Goal: Obtain resource: Download file/media

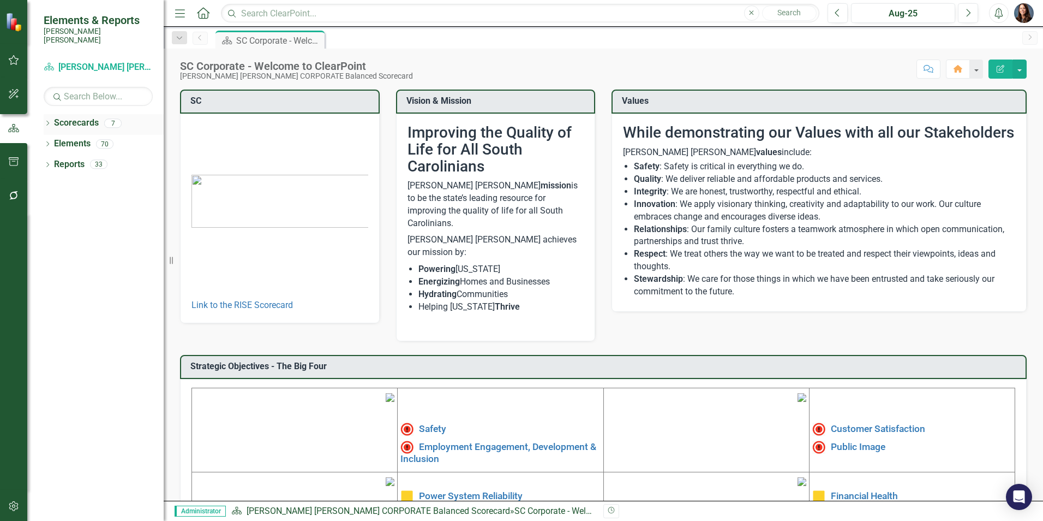
click at [46, 121] on icon "Dropdown" at bounding box center [48, 124] width 8 height 6
click at [53, 140] on icon "Dropdown" at bounding box center [53, 143] width 8 height 7
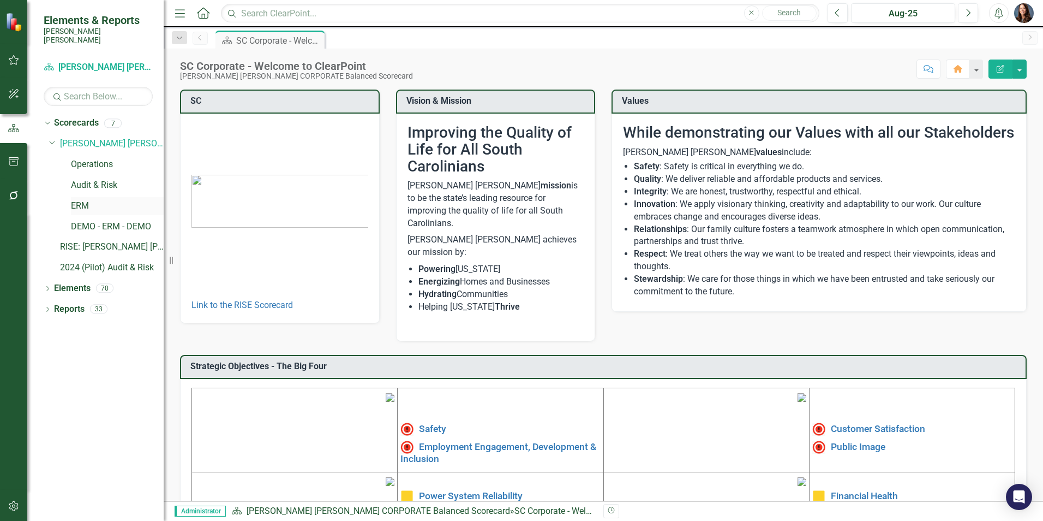
click at [86, 200] on link "ERM" at bounding box center [117, 206] width 93 height 13
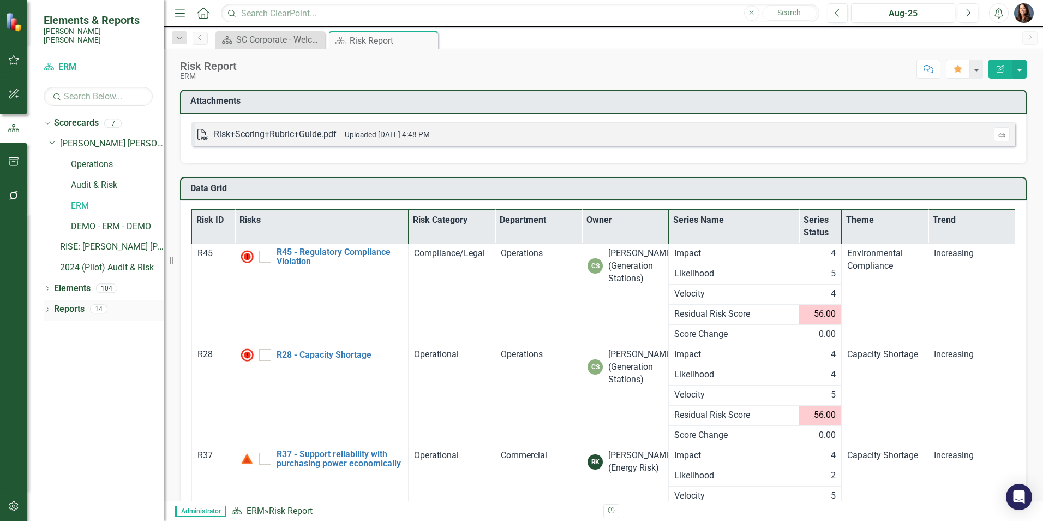
click at [46, 307] on icon "Dropdown" at bounding box center [48, 310] width 8 height 6
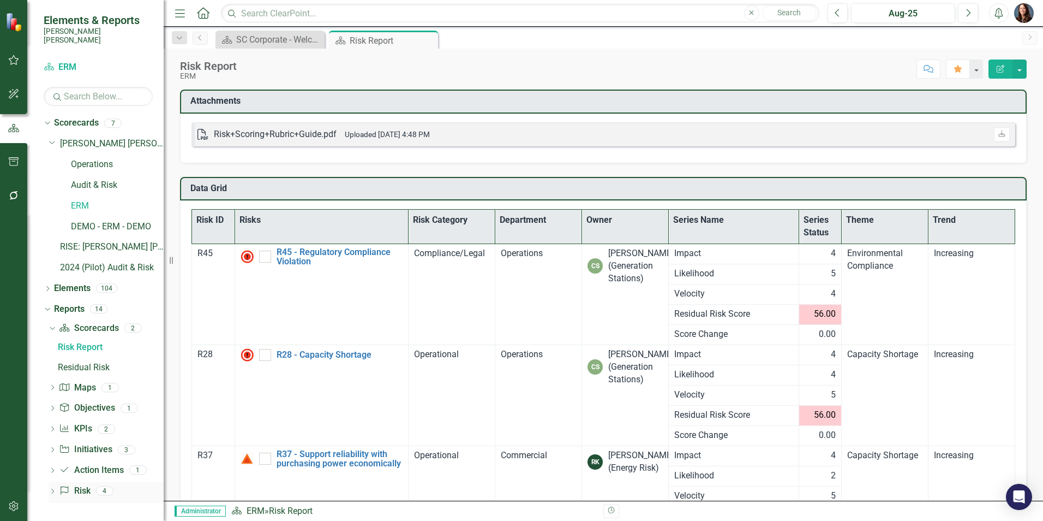
click at [51, 489] on icon "Dropdown" at bounding box center [53, 492] width 8 height 6
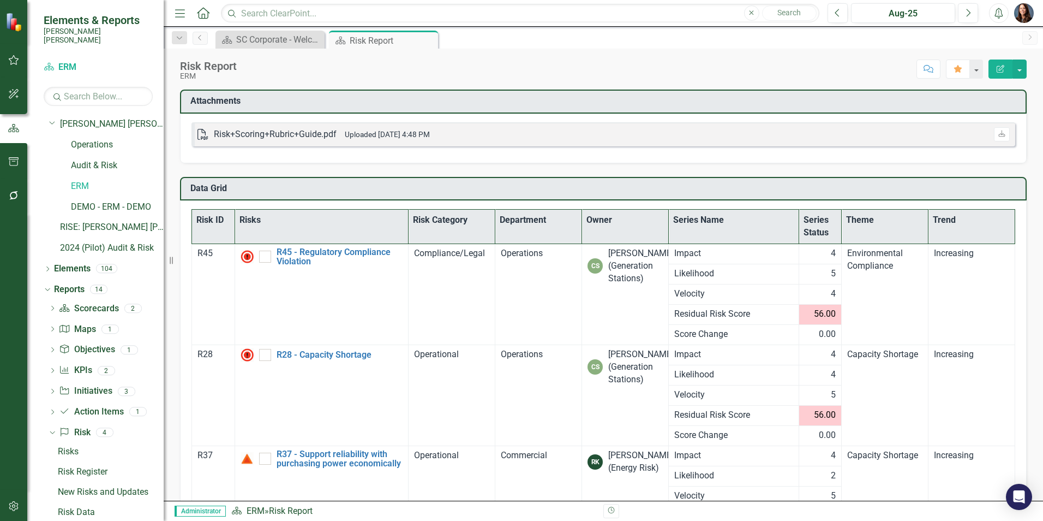
scroll to position [29, 0]
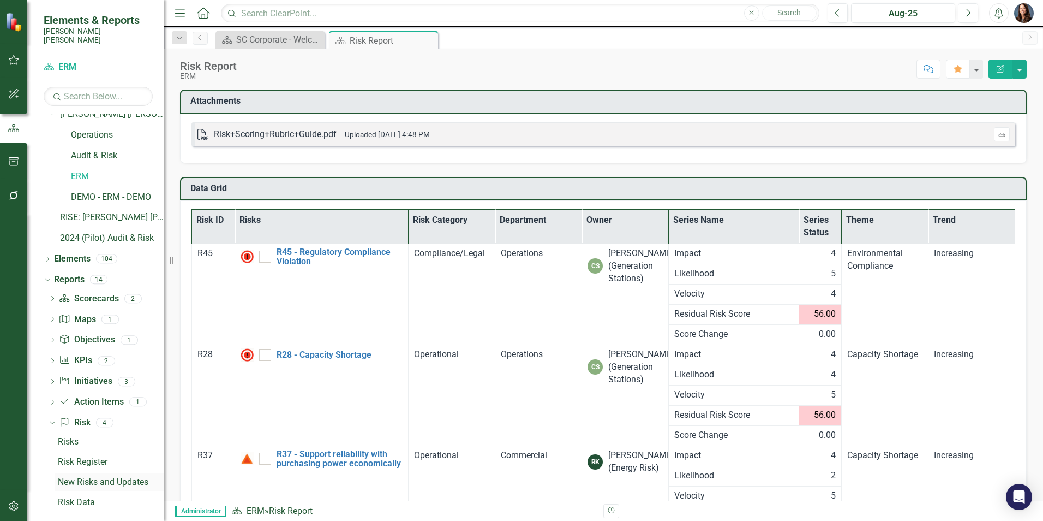
click at [94, 477] on div "New Risks and Updates" at bounding box center [111, 482] width 106 height 10
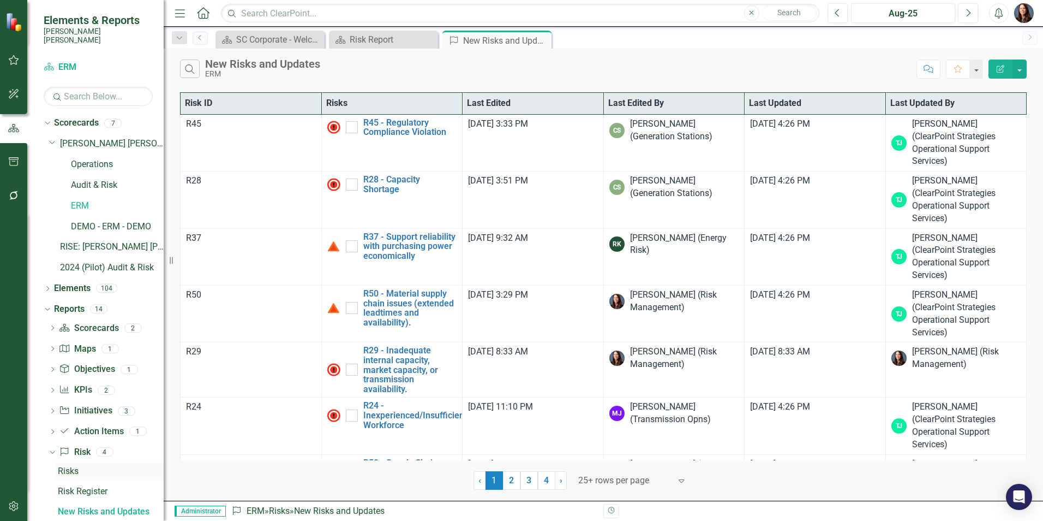
click at [75, 466] on div "Risks" at bounding box center [111, 471] width 106 height 10
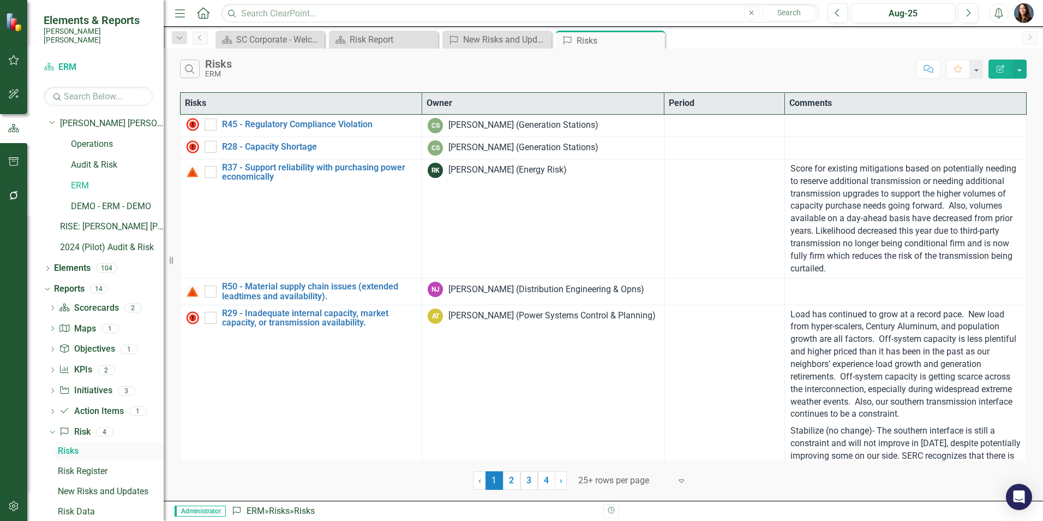
scroll to position [29, 0]
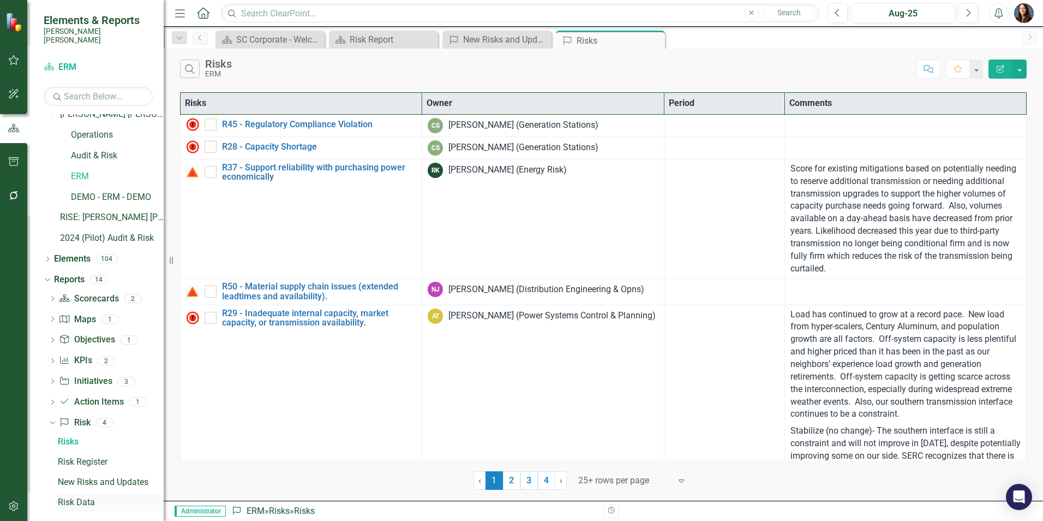
click at [76, 497] on div "Risk Data" at bounding box center [111, 502] width 106 height 10
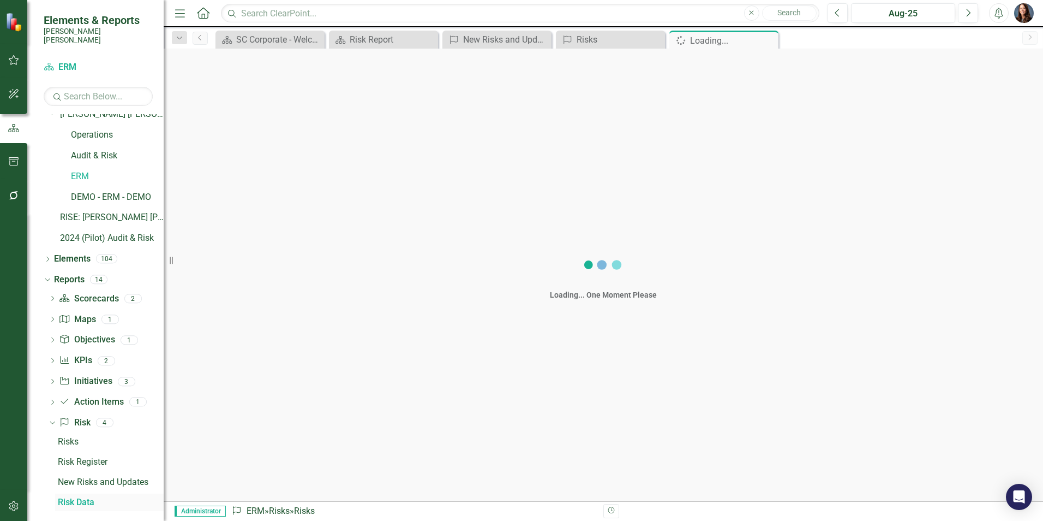
scroll to position [10, 0]
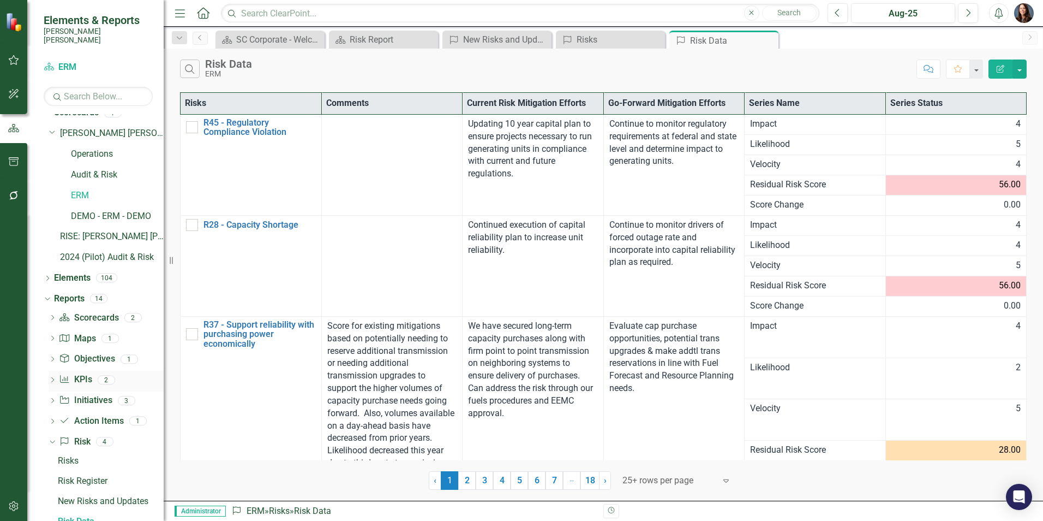
click at [50, 378] on icon "Dropdown" at bounding box center [53, 381] width 8 height 6
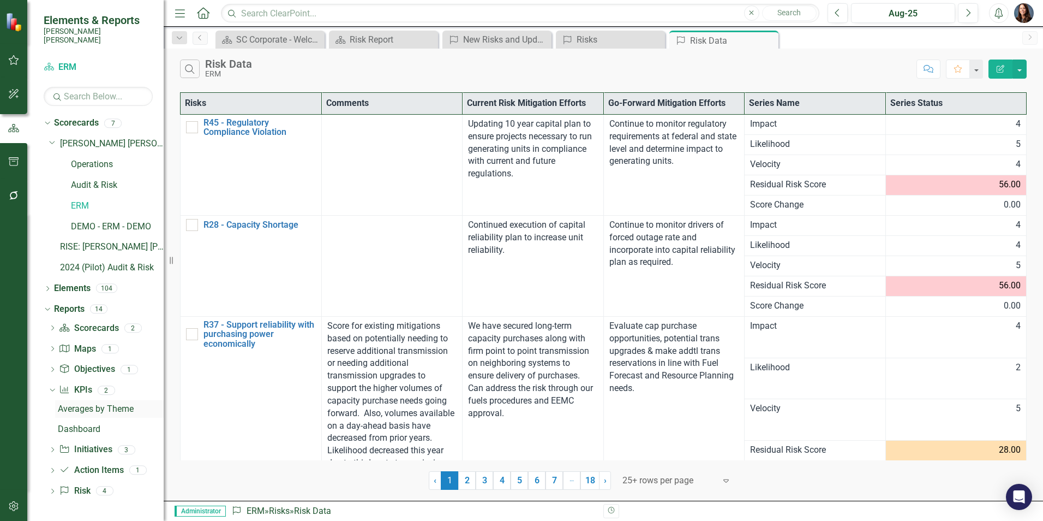
click at [76, 404] on div "Averages by Theme" at bounding box center [111, 409] width 106 height 10
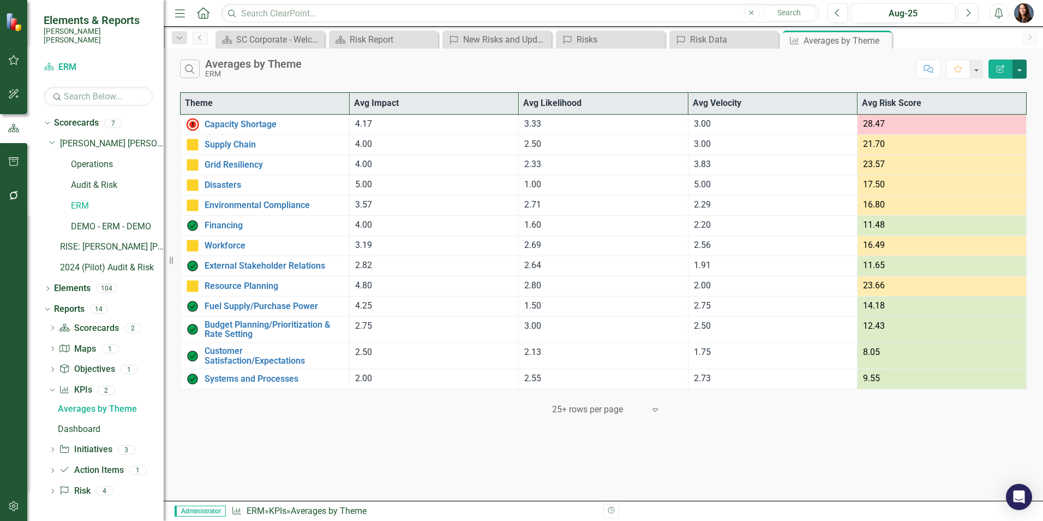
click at [1020, 71] on button "button" at bounding box center [1020, 68] width 14 height 19
click at [987, 114] on link "PDF Export to PDF" at bounding box center [983, 111] width 86 height 20
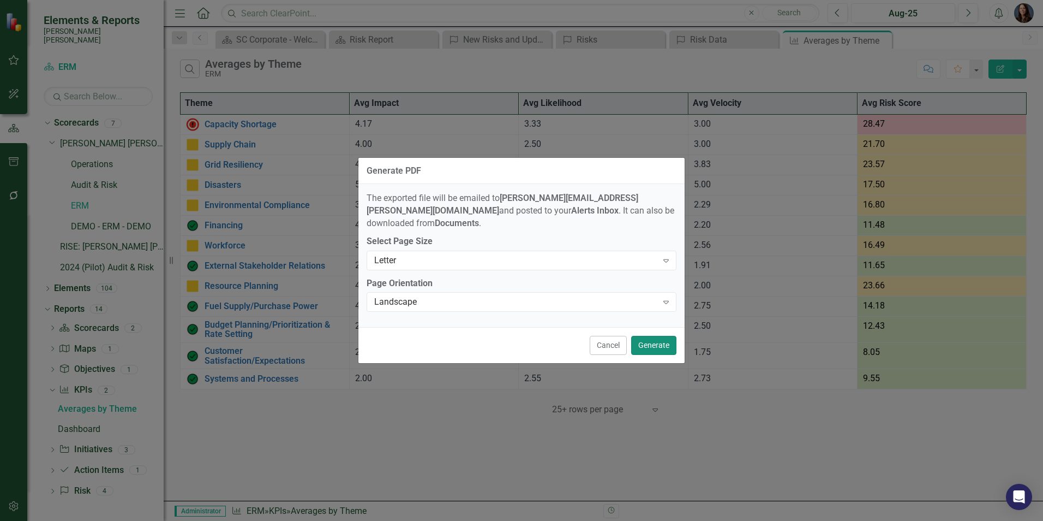
click at [658, 342] on button "Generate" at bounding box center [653, 345] width 45 height 19
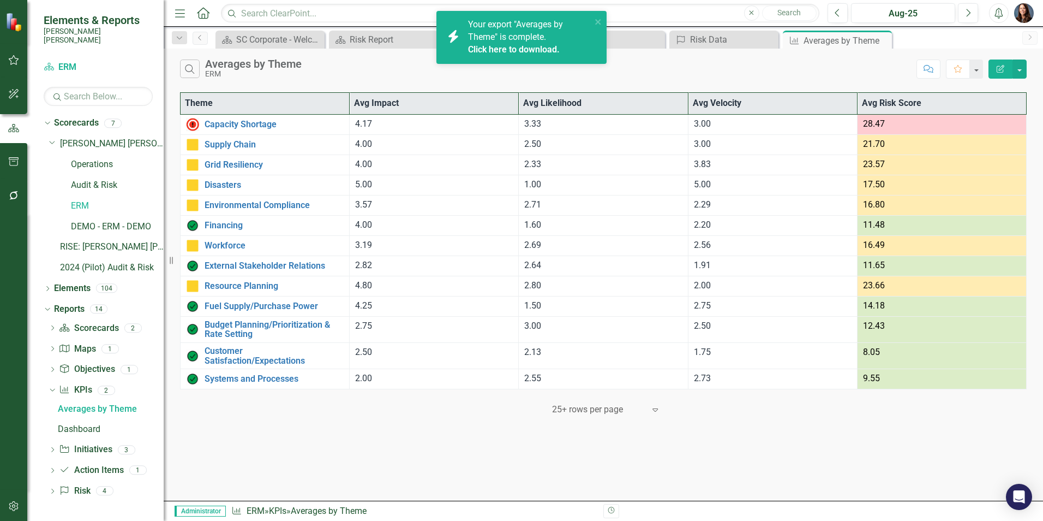
click at [519, 48] on link "Click here to download." at bounding box center [514, 49] width 92 height 10
